Goal: Find specific fact: Locate a discrete piece of known information

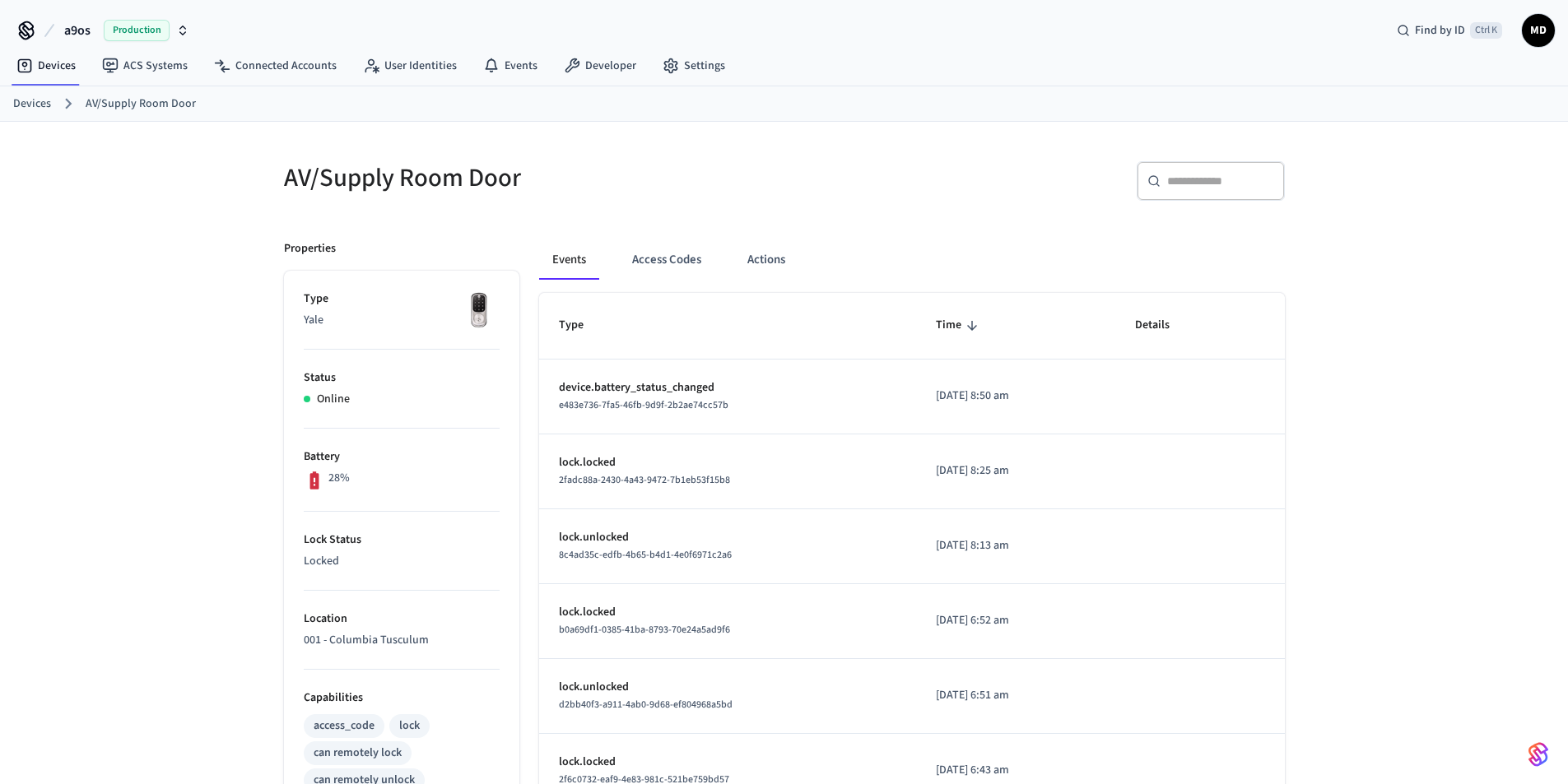
click at [131, 31] on span "Production" at bounding box center [136, 30] width 66 height 21
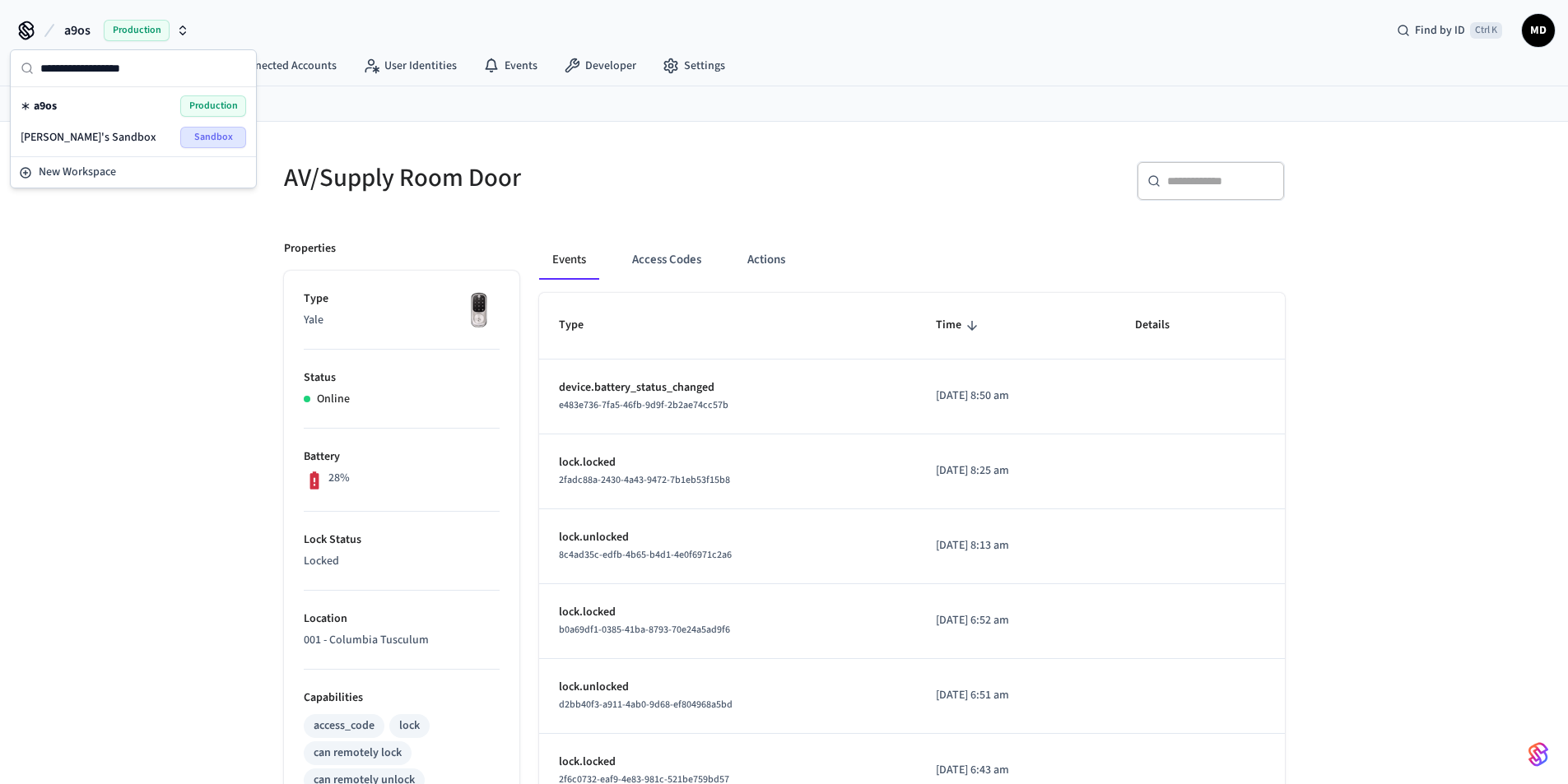
click at [121, 364] on div "AV/Supply Room Door ​ ​ Properties Type Yale Status Online Battery 28% Lock Sta…" at bounding box center [784, 671] width 1568 height 1098
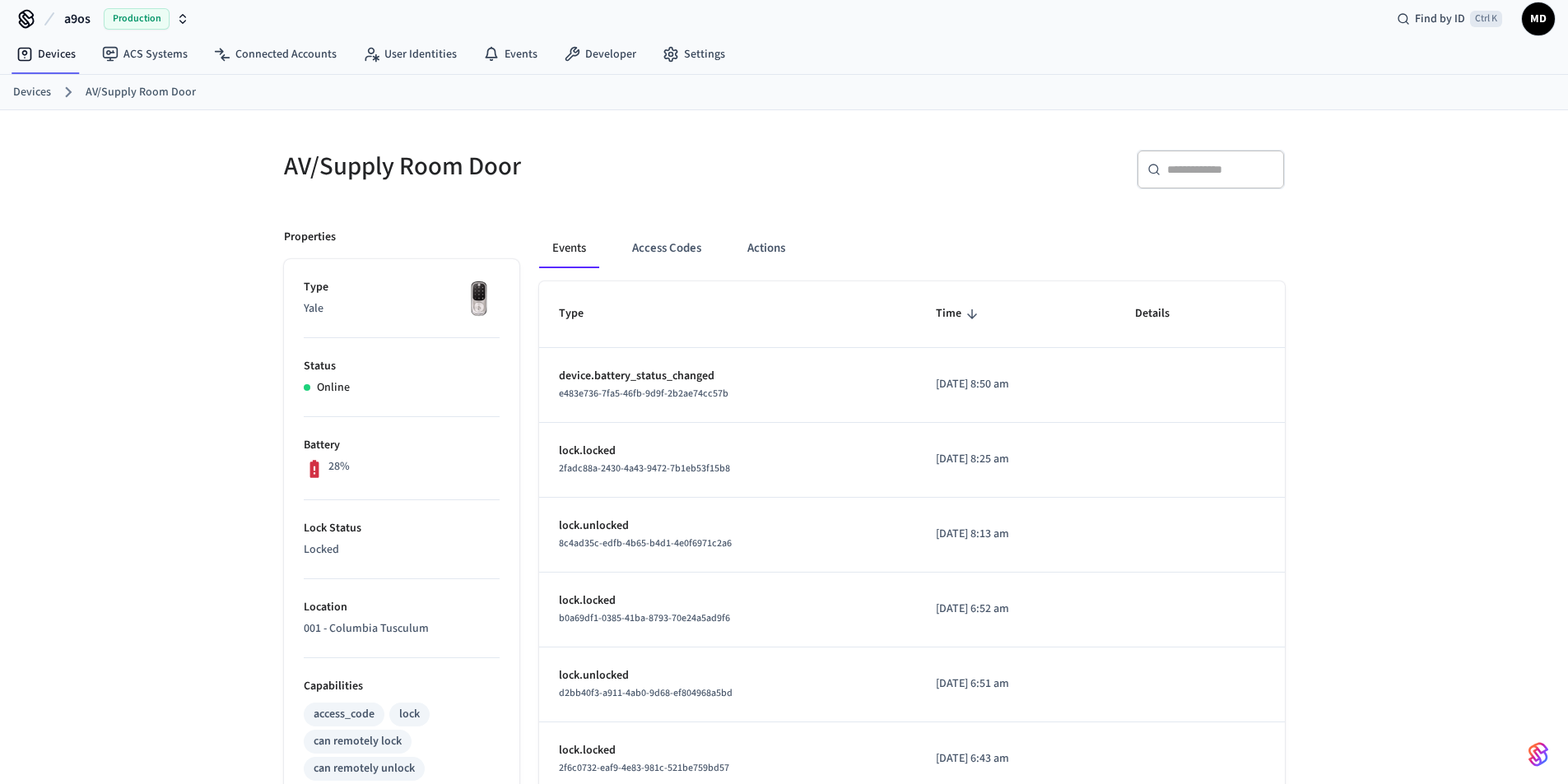
scroll to position [436, 0]
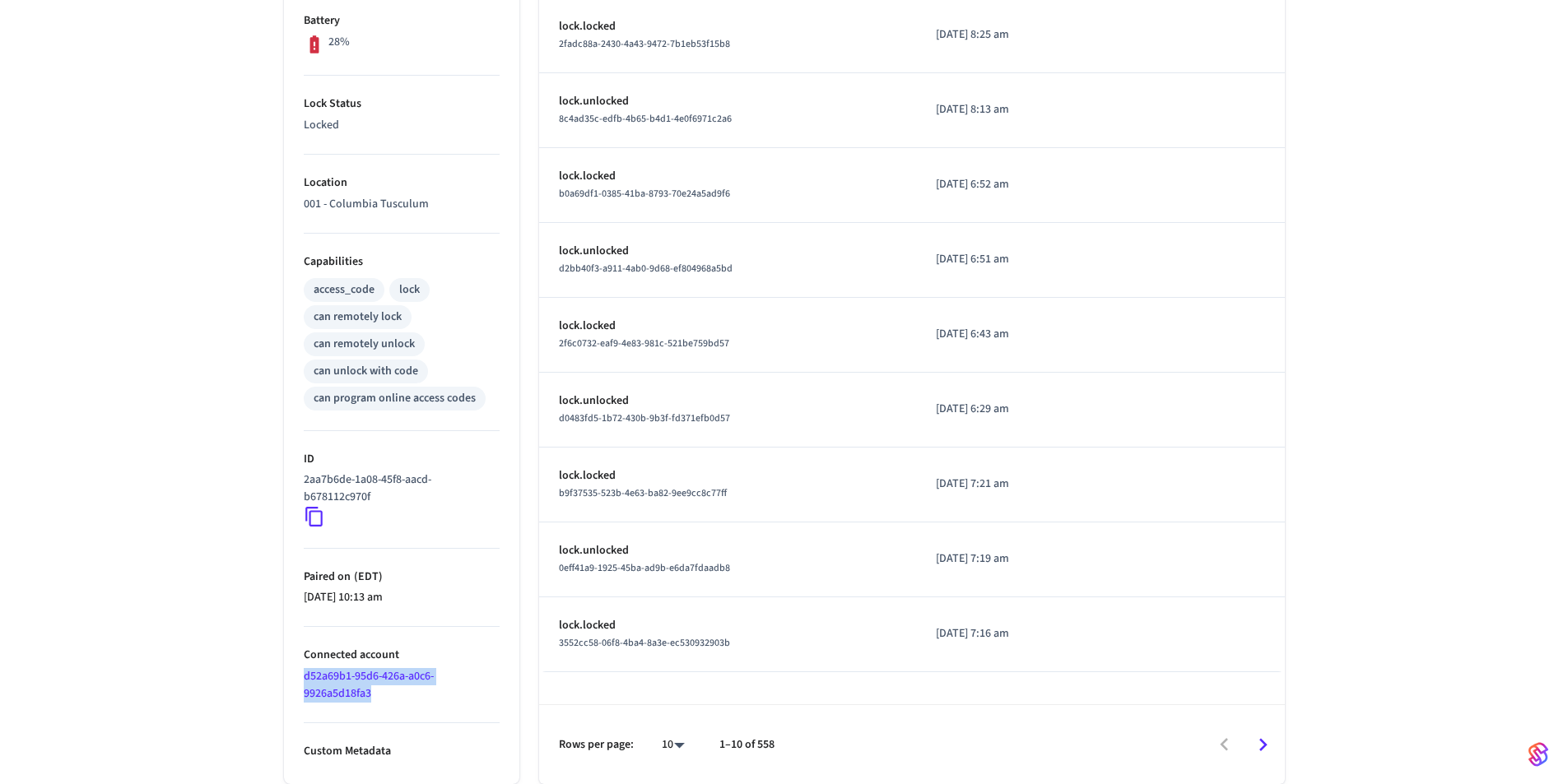
drag, startPoint x: 293, startPoint y: 679, endPoint x: 374, endPoint y: 700, distance: 83.7
click at [374, 700] on ul "Type Yale Status Online Battery 28% Lock Status Locked Location 001 - Columbia …" at bounding box center [401, 309] width 235 height 949
copy link "d52a69b1-95d6-426a-a0c6-9926a5d18fa3"
click at [109, 571] on div "AV/Supply Room Door ​ ​ Properties Type Yale Status Online Battery 28% Lock Sta…" at bounding box center [784, 235] width 1568 height 1098
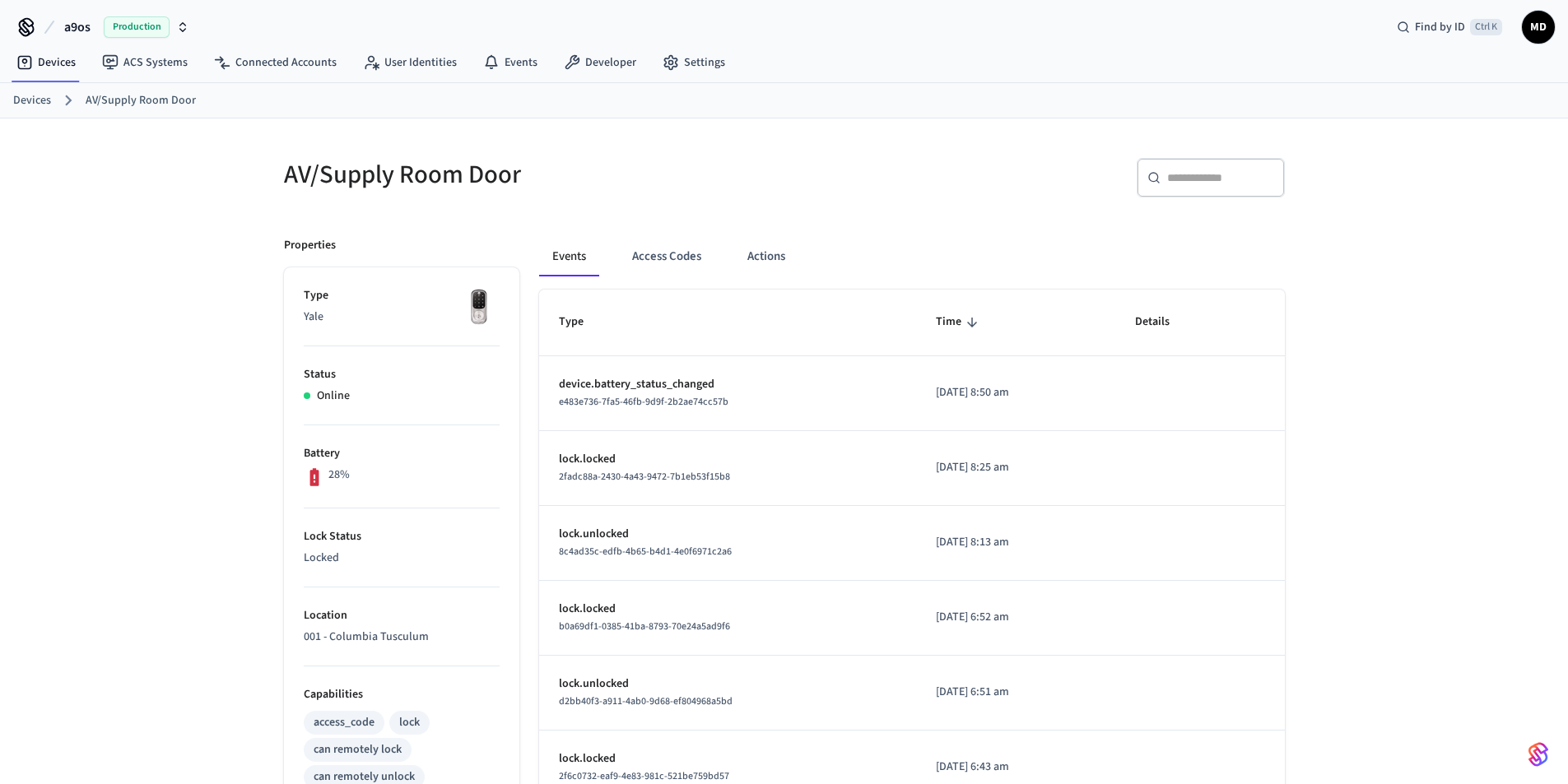
scroll to position [0, 0]
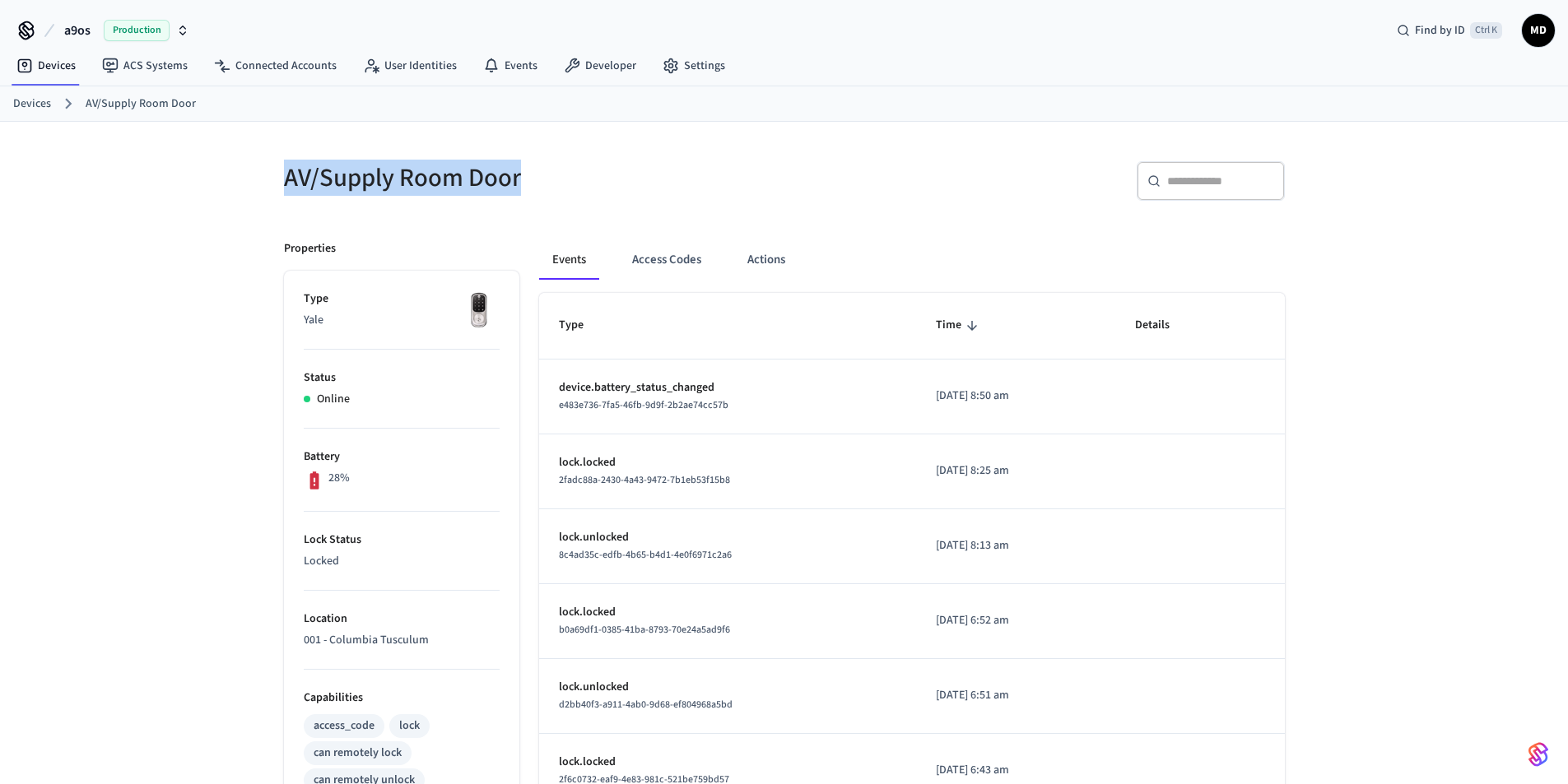
drag, startPoint x: 270, startPoint y: 172, endPoint x: 549, endPoint y: 172, distance: 279.0
click at [549, 172] on div "AV/Supply Room Door" at bounding box center [519, 178] width 510 height 73
copy h5 "AV/Supply Room Door"
